Goal: Task Accomplishment & Management: Use online tool/utility

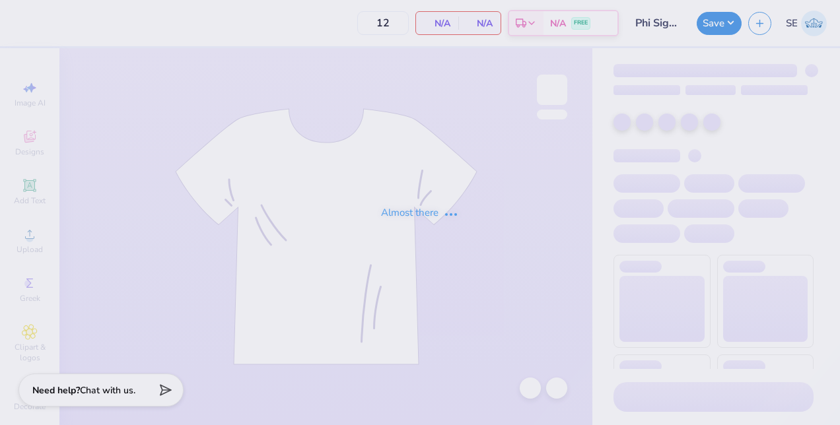
type input "55"
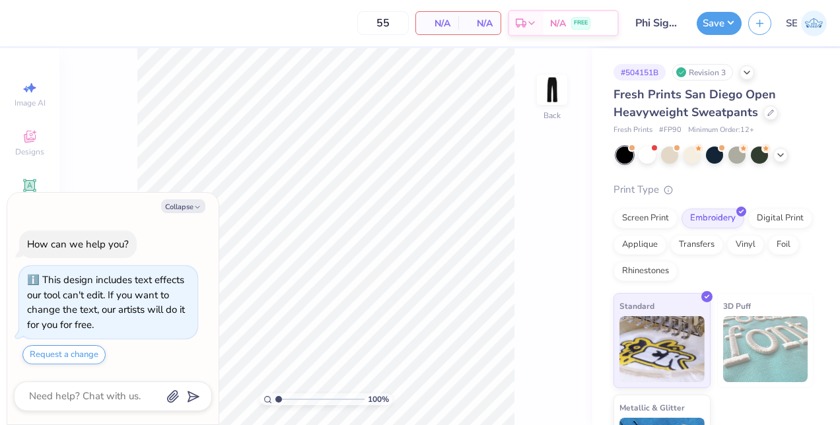
scroll to position [36, 0]
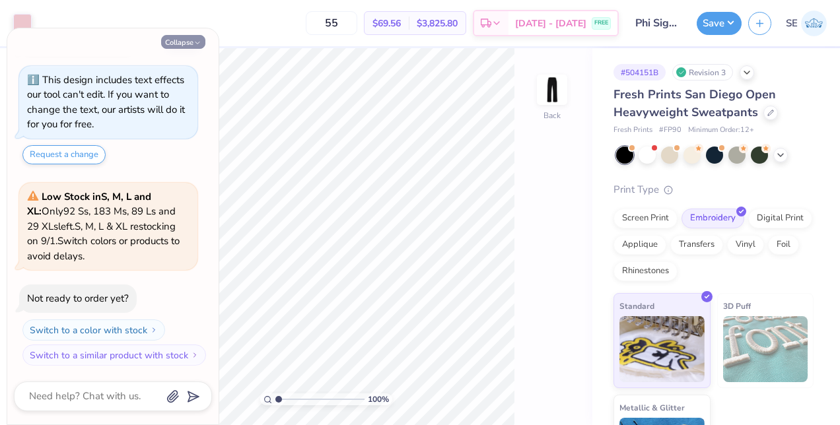
click at [197, 44] on icon "button" at bounding box center [198, 43] width 8 height 8
type textarea "x"
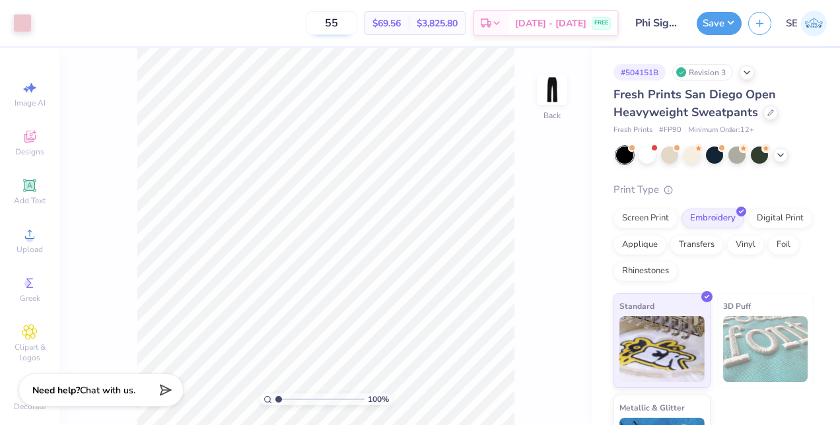
click at [343, 27] on input "55" at bounding box center [332, 23] width 52 height 24
type input "5"
click at [668, 215] on div "Screen Print" at bounding box center [646, 217] width 64 height 20
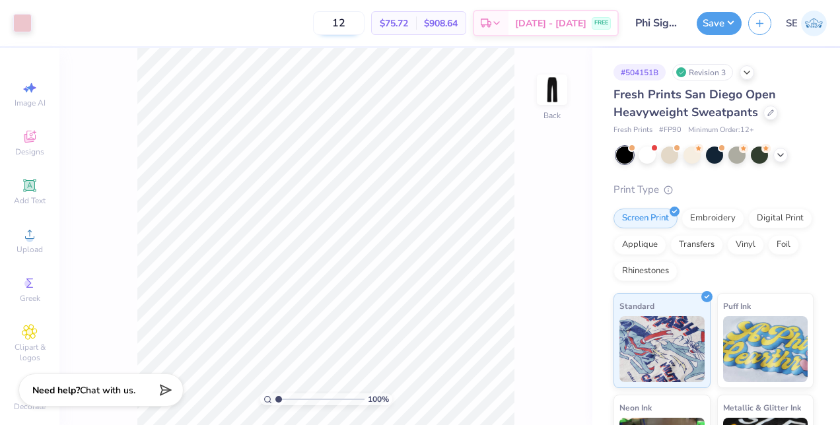
click at [353, 26] on input "12" at bounding box center [339, 23] width 52 height 24
type input "1"
type input "2"
type input "12"
click at [724, 211] on div "Embroidery" at bounding box center [713, 217] width 63 height 20
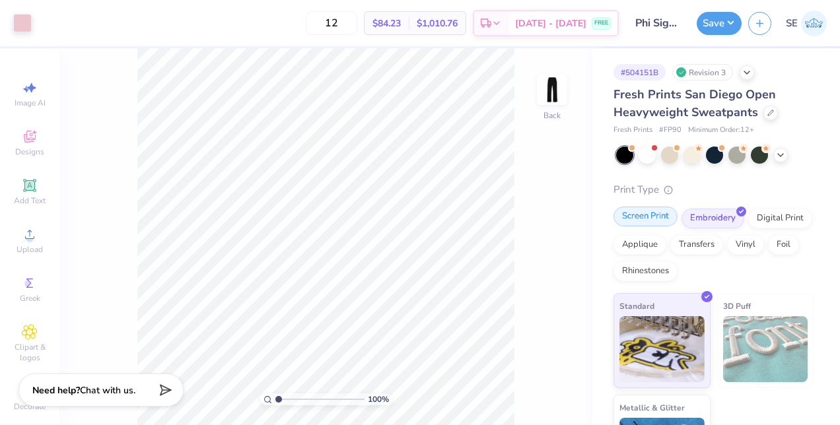
click at [654, 217] on div "Screen Print" at bounding box center [646, 217] width 64 height 20
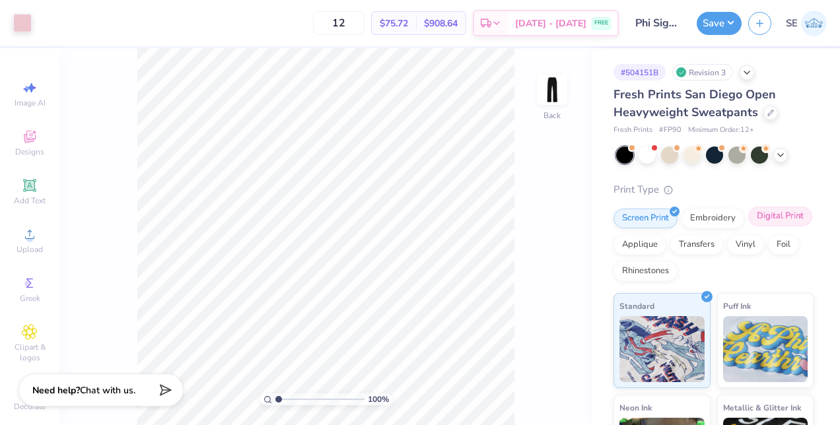
click at [748, 227] on div "Digital Print" at bounding box center [780, 217] width 64 height 20
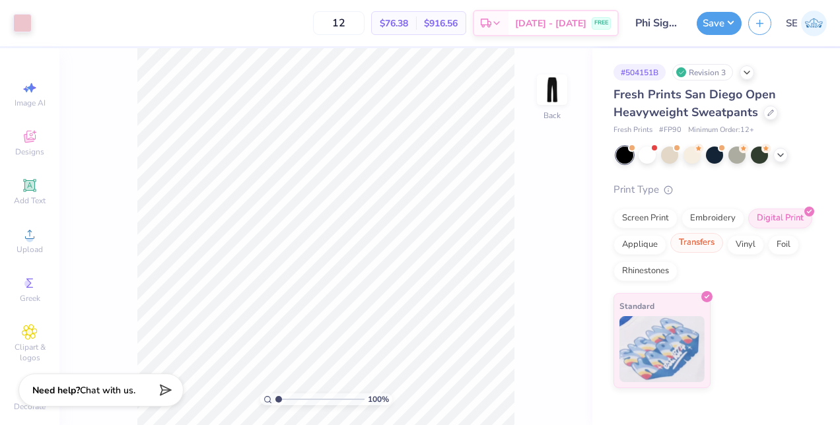
click at [707, 250] on div "Transfers" at bounding box center [696, 243] width 53 height 20
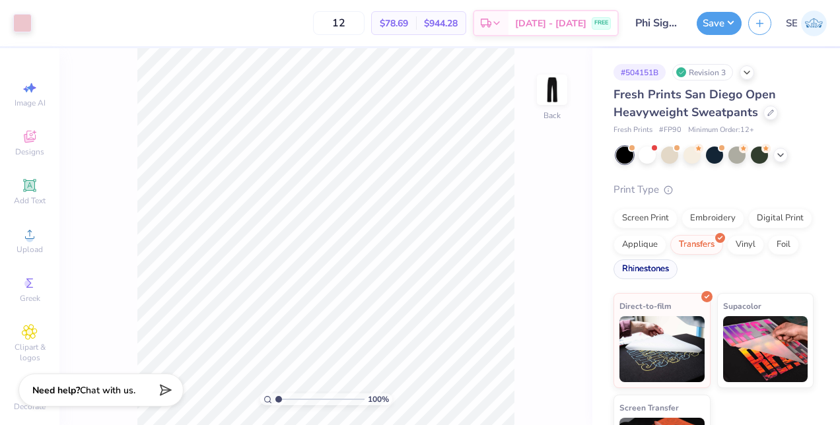
click at [678, 266] on div "Rhinestones" at bounding box center [646, 270] width 64 height 20
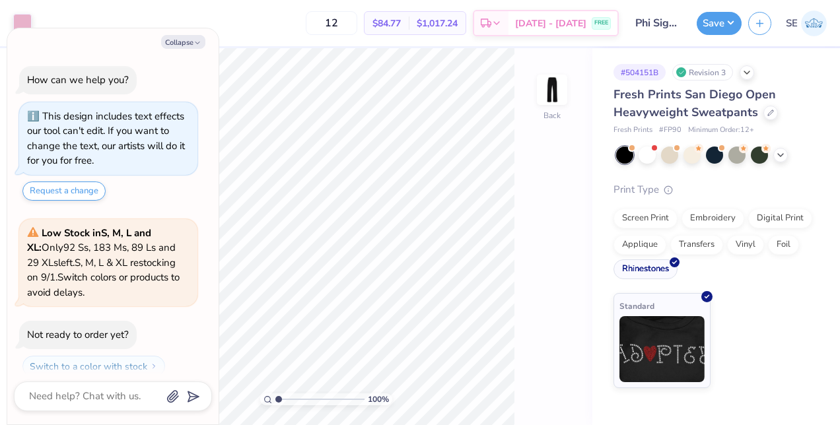
scroll to position [117, 0]
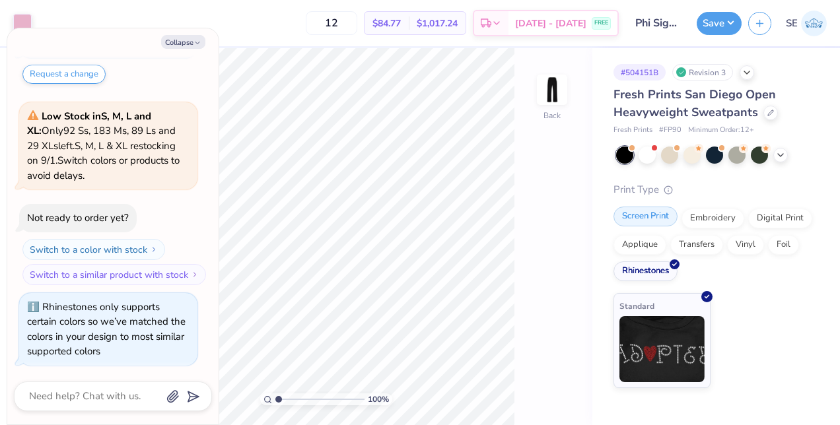
click at [645, 217] on div "Screen Print" at bounding box center [646, 217] width 64 height 20
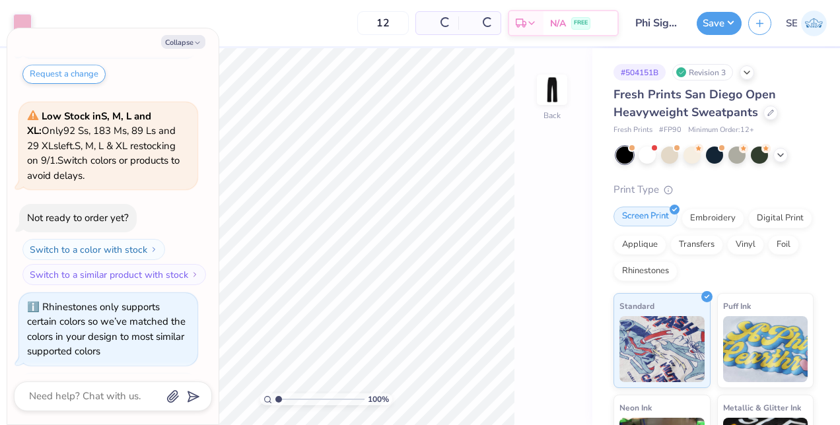
scroll to position [197, 0]
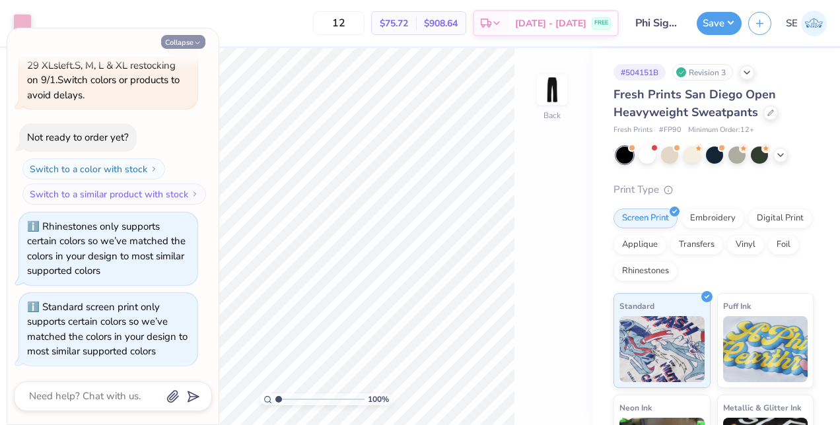
click at [194, 44] on icon "button" at bounding box center [198, 43] width 8 height 8
type textarea "x"
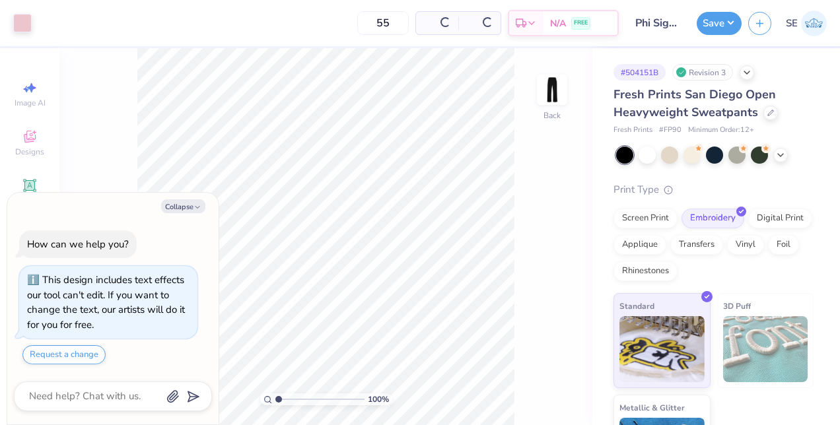
type textarea "x"
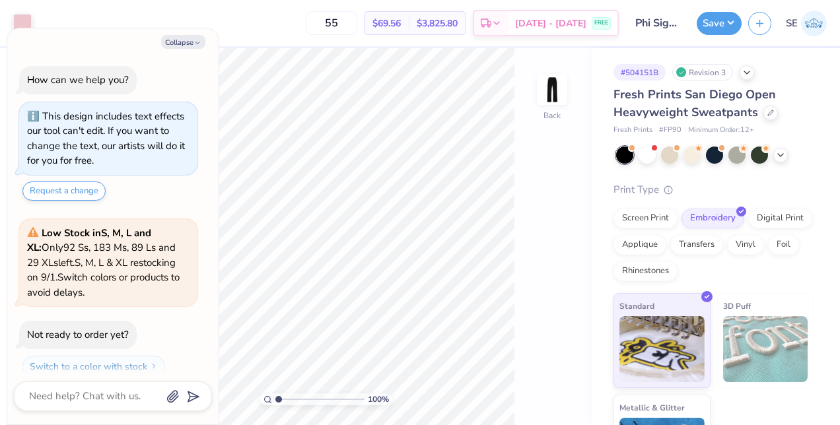
scroll to position [36, 0]
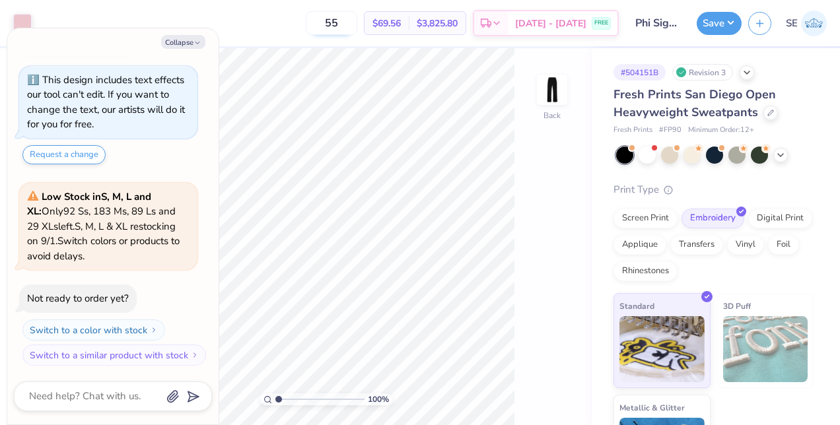
click at [346, 30] on input "55" at bounding box center [332, 23] width 52 height 24
type input "5"
type input "12"
click at [638, 219] on div "Screen Print" at bounding box center [646, 217] width 64 height 20
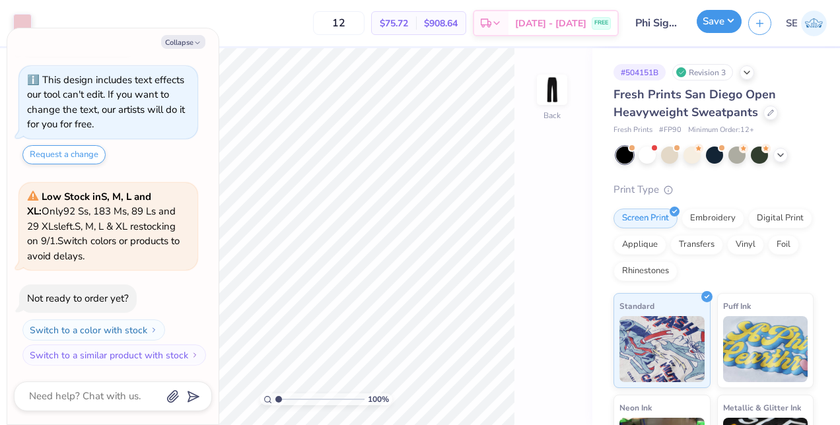
click at [710, 22] on button "Save" at bounding box center [719, 21] width 45 height 23
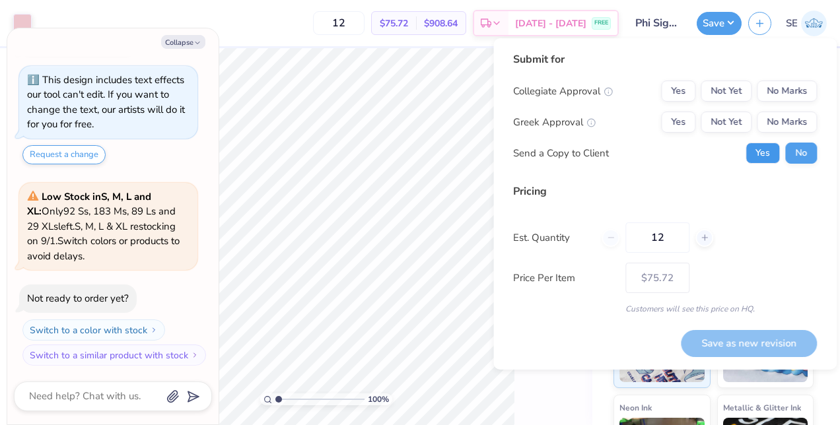
click at [778, 149] on button "Yes" at bounding box center [763, 153] width 34 height 21
type textarea "x"
click at [683, 114] on button "Yes" at bounding box center [678, 122] width 34 height 21
click at [679, 90] on button "Yes" at bounding box center [678, 91] width 34 height 21
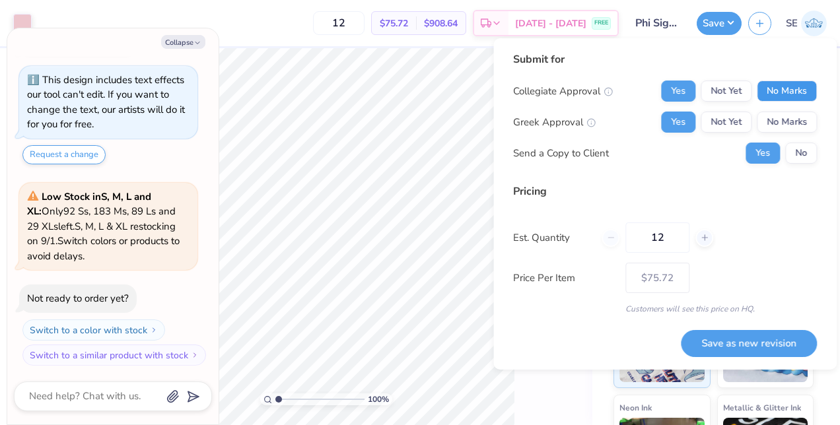
click at [777, 87] on button "No Marks" at bounding box center [787, 91] width 60 height 21
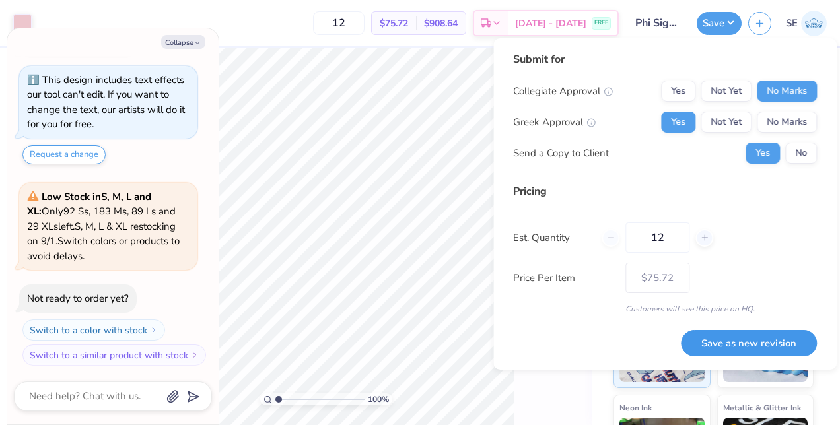
click at [748, 343] on button "Save as new revision" at bounding box center [749, 343] width 136 height 27
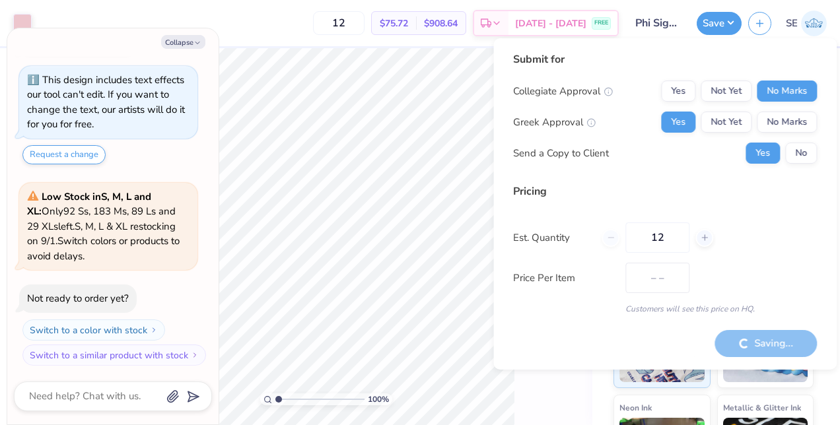
type input "$75.72"
type textarea "x"
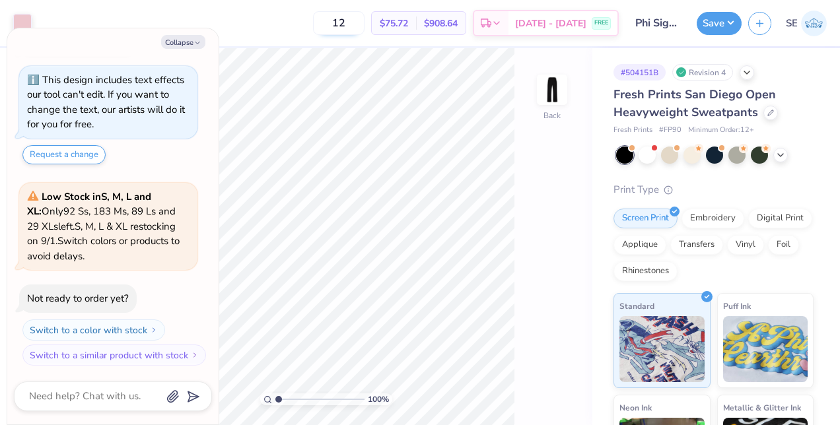
click at [351, 29] on input "12" at bounding box center [339, 23] width 52 height 24
type input "1"
type input "2"
type input "1"
type input "24"
